Goal: Information Seeking & Learning: Learn about a topic

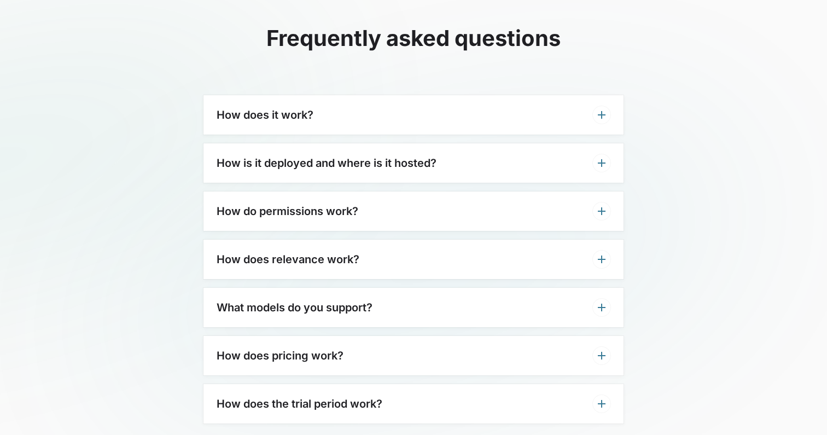
scroll to position [3384, 0]
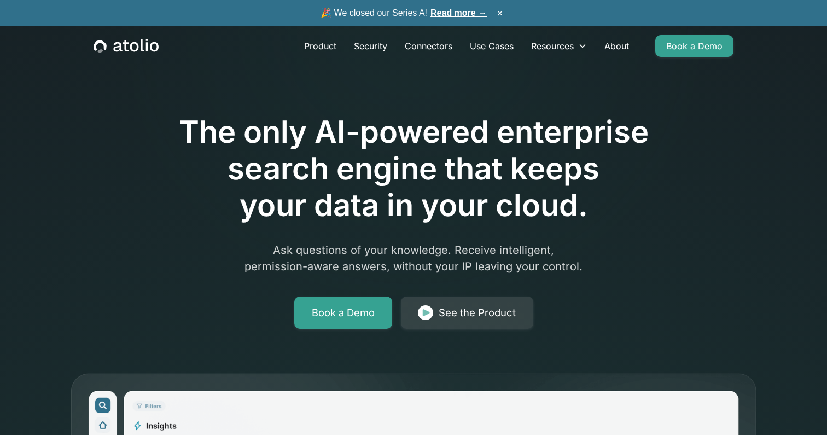
scroll to position [12, 0]
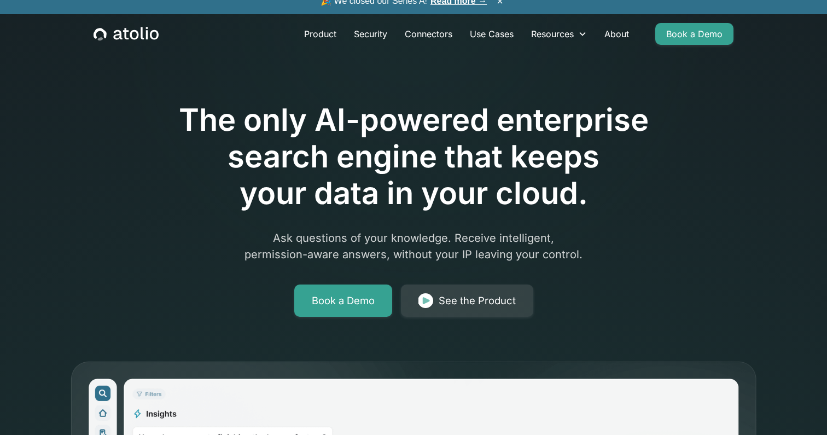
click at [609, 21] on div "Product Security Connectors Use Cases Resources Blog Podcast Case Studies Docum…" at bounding box center [413, 33] width 666 height 39
click at [613, 31] on link "About" at bounding box center [616, 34] width 42 height 22
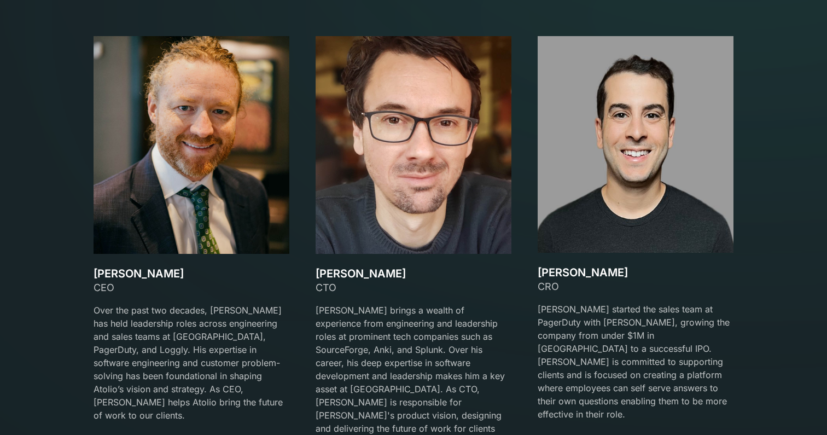
scroll to position [1608, 0]
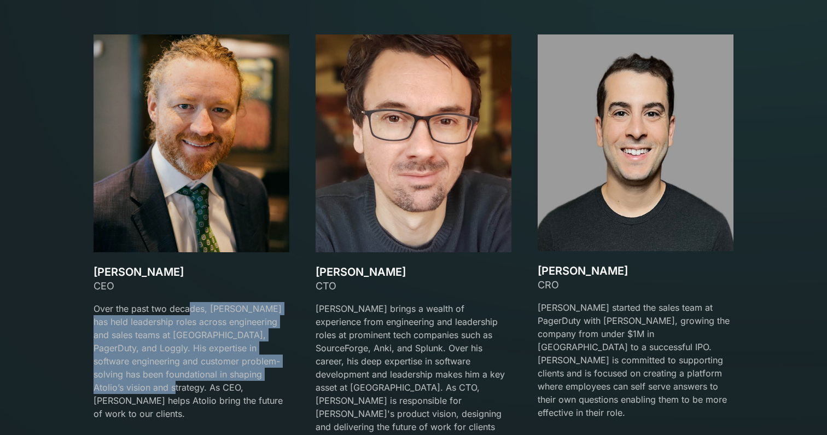
drag, startPoint x: 189, startPoint y: 312, endPoint x: 181, endPoint y: 388, distance: 75.8
click at [181, 388] on p "Over the past two decades, David has held leadership roles across engineering a…" at bounding box center [192, 361] width 196 height 118
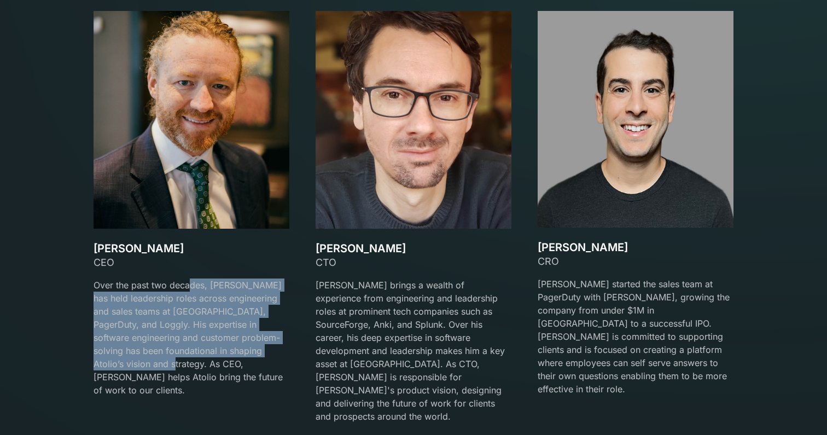
scroll to position [1634, 0]
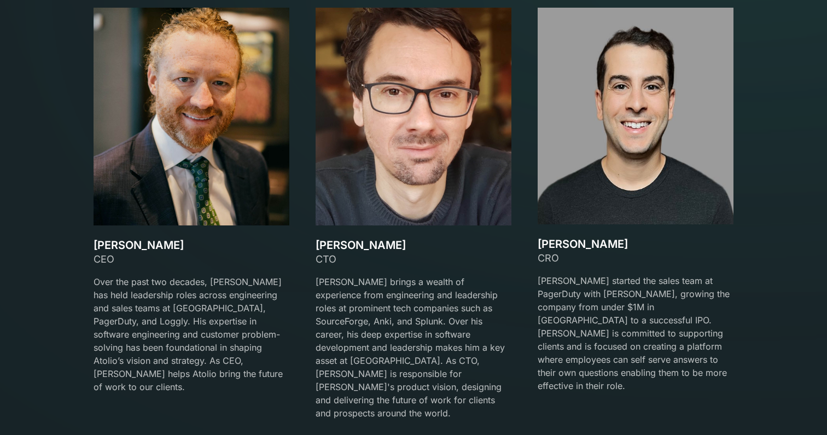
click at [184, 354] on p "Over the past two decades, David has held leadership roles across engineering a…" at bounding box center [192, 334] width 196 height 118
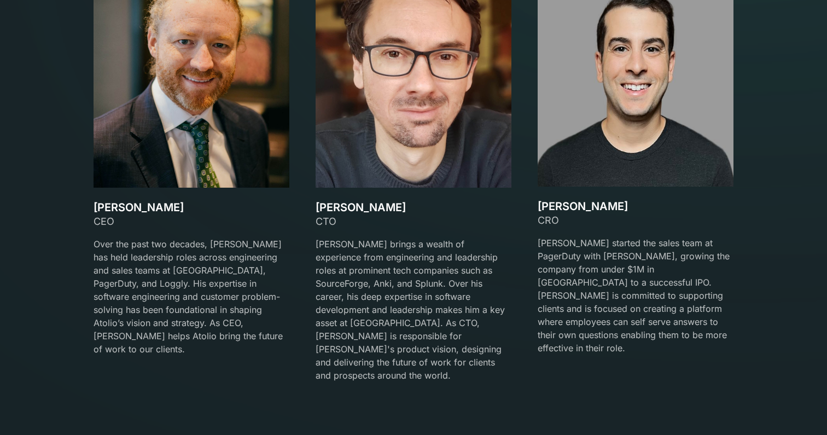
scroll to position [1671, 0]
